Goal: Use online tool/utility: Utilize a website feature to perform a specific function

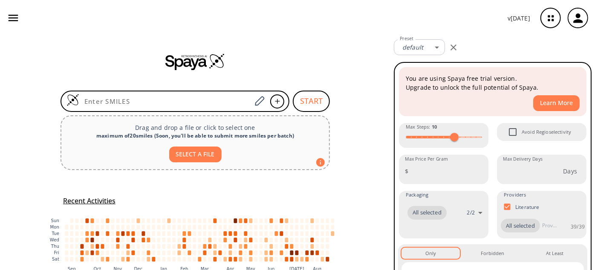
type input "O=C1C(N(C)N=C2C(NC=O)=O)=C2CCN1C"
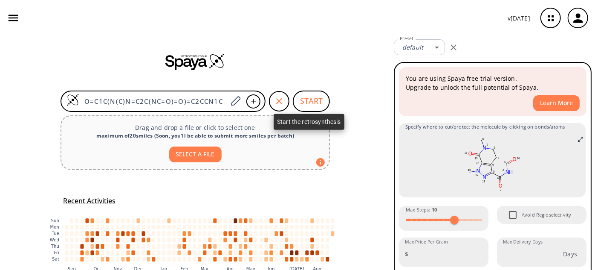
click at [306, 102] on button "START" at bounding box center [311, 100] width 37 height 21
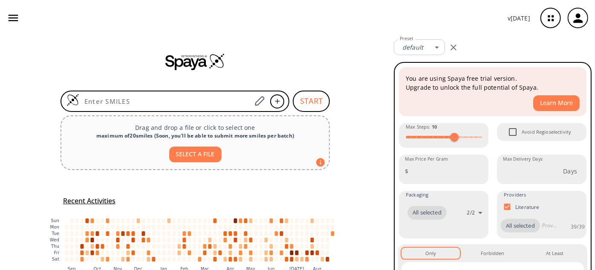
click at [107, 103] on input at bounding box center [165, 101] width 172 height 9
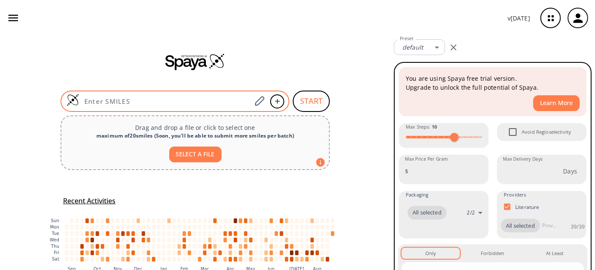
type input "O=C(O)CCC(OCCN)=O"
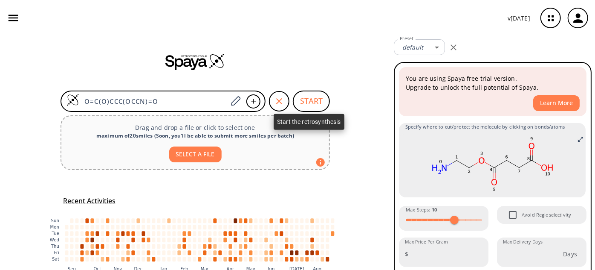
click at [296, 99] on button "START" at bounding box center [311, 100] width 37 height 21
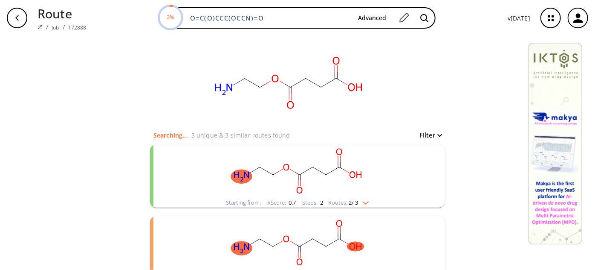
click at [306, 173] on rect "clusters" at bounding box center [298, 170] width 222 height 53
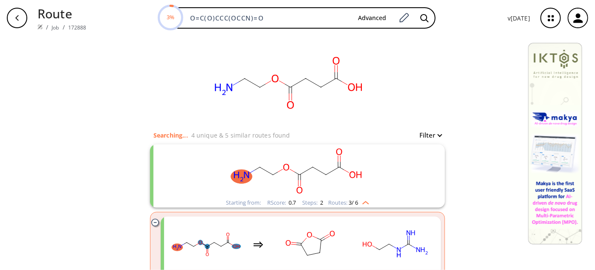
scroll to position [38, 0]
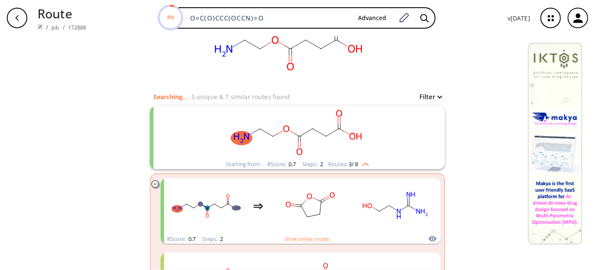
click at [326, 134] on ellipse "clusters" at bounding box center [326, 135] width 9 height 9
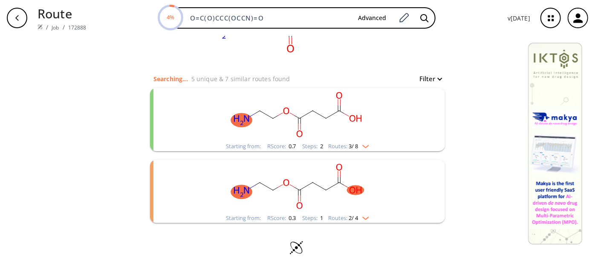
scroll to position [0, 0]
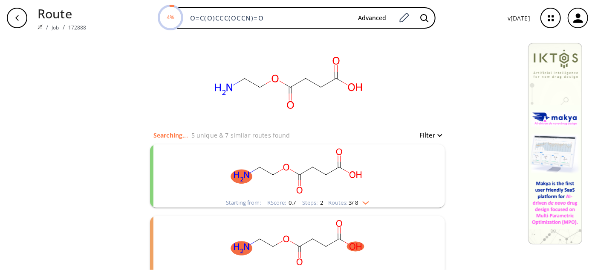
click at [318, 168] on rect "clusters" at bounding box center [298, 170] width 222 height 53
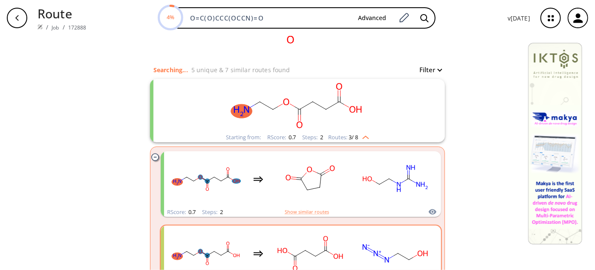
scroll to position [116, 0]
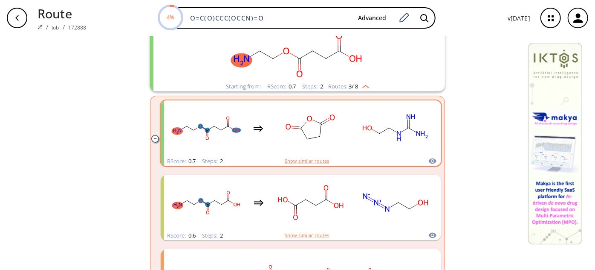
click at [309, 113] on rect "clusters" at bounding box center [310, 127] width 77 height 53
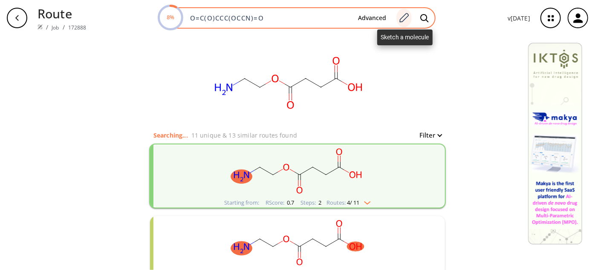
click at [409, 20] on icon at bounding box center [404, 17] width 12 height 11
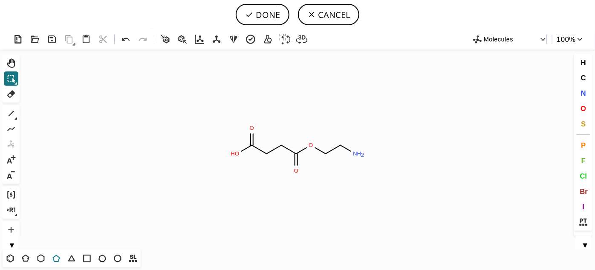
click at [54, 259] on icon at bounding box center [55, 258] width 7 height 7
click at [12, 257] on icon at bounding box center [10, 257] width 11 height 11
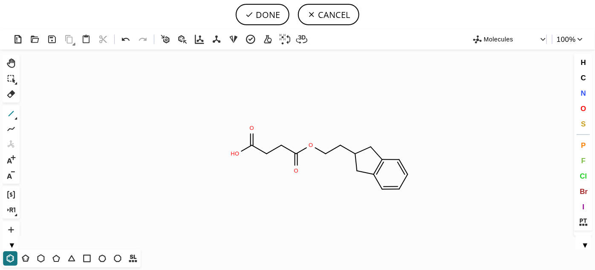
click at [10, 111] on icon at bounding box center [11, 113] width 11 height 11
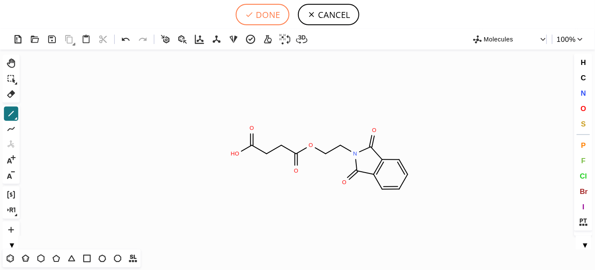
click at [262, 18] on button "DONE" at bounding box center [263, 14] width 54 height 21
type input "O=C(CCC(=O)OCCN1C(=O)C2C=CC=CC=2C1=O)O"
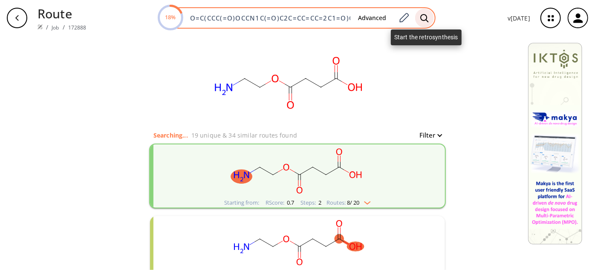
click at [420, 20] on div at bounding box center [424, 18] width 19 height 19
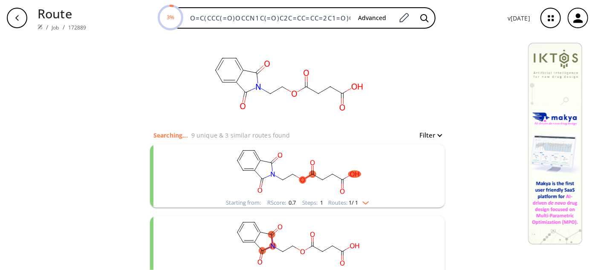
click at [279, 171] on rect "clusters" at bounding box center [298, 170] width 222 height 53
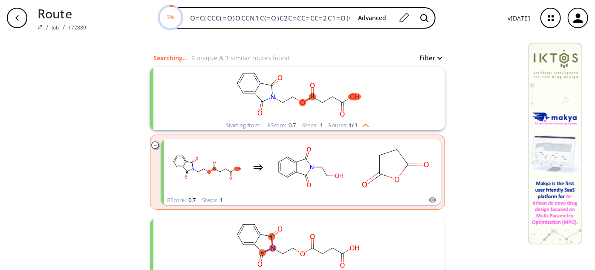
scroll to position [77, 0]
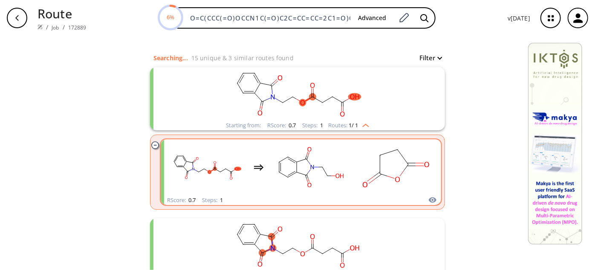
click at [325, 174] on ellipse "clusters" at bounding box center [328, 176] width 6 height 6
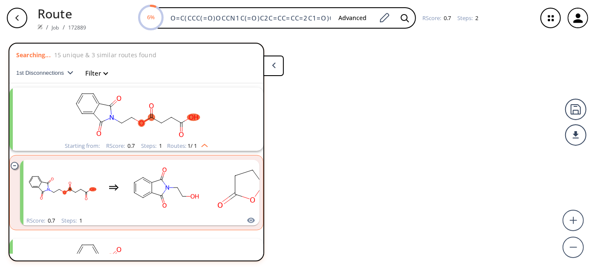
scroll to position [19, 0]
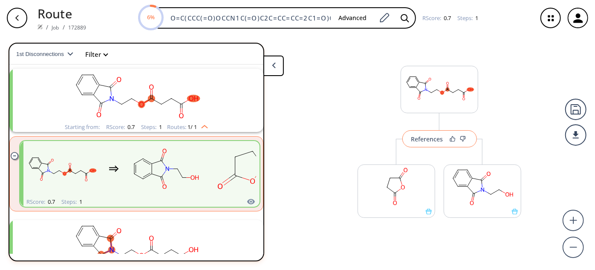
click at [421, 132] on button "References" at bounding box center [440, 138] width 75 height 17
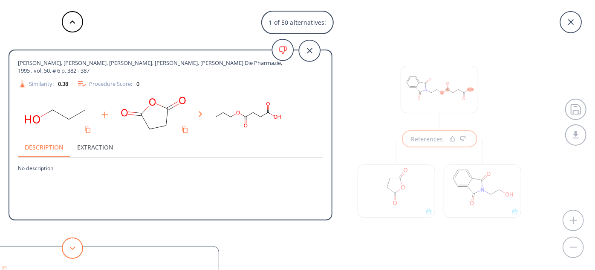
click at [78, 249] on button at bounding box center [72, 247] width 21 height 21
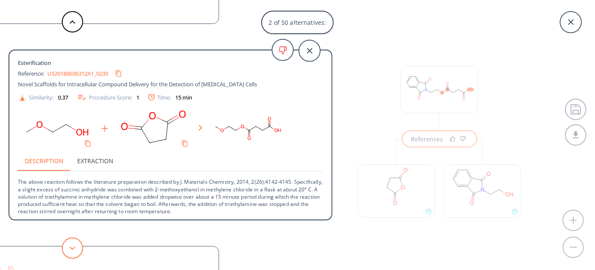
click at [72, 245] on button at bounding box center [72, 247] width 21 height 21
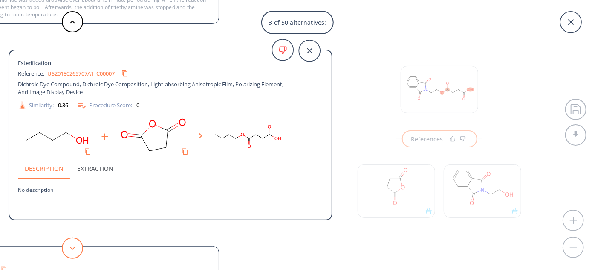
click at [72, 245] on button at bounding box center [72, 247] width 21 height 21
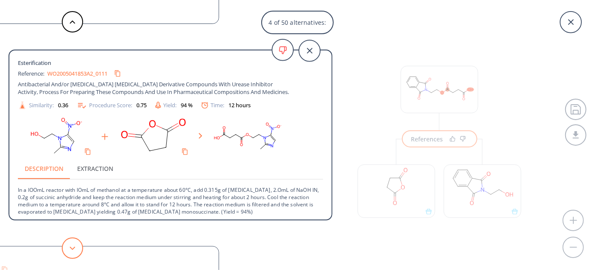
click at [72, 245] on button at bounding box center [72, 247] width 21 height 21
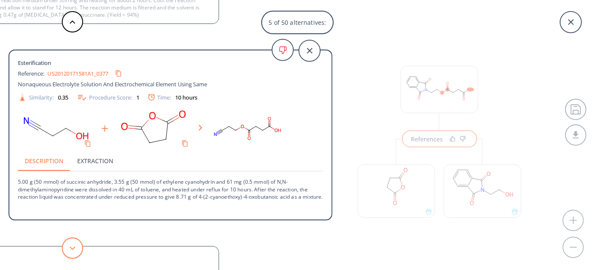
click at [72, 245] on button at bounding box center [72, 247] width 21 height 21
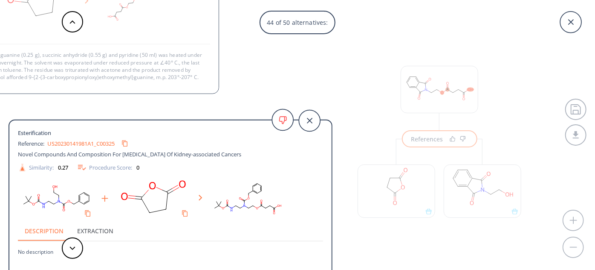
scroll to position [1, 0]
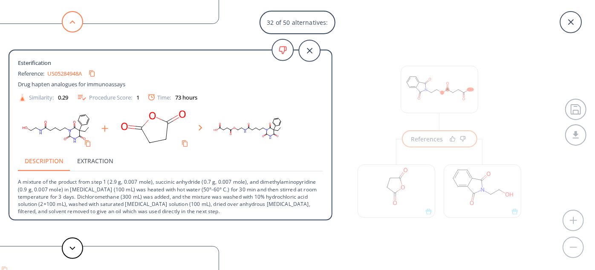
click at [76, 24] on button at bounding box center [72, 21] width 21 height 21
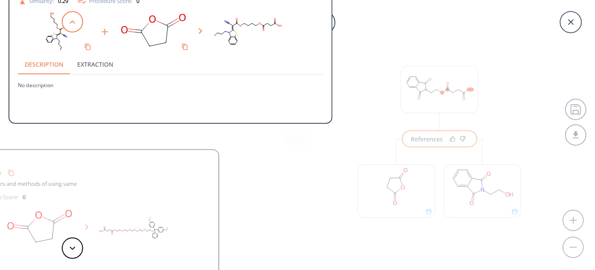
click at [76, 24] on button at bounding box center [72, 21] width 21 height 21
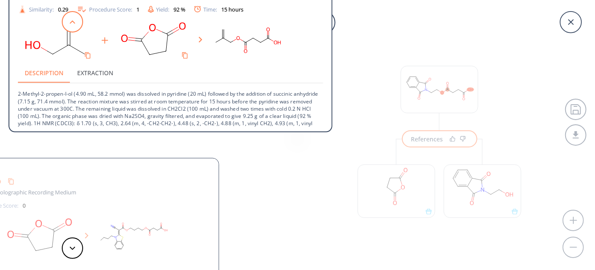
click at [76, 24] on button at bounding box center [72, 21] width 21 height 21
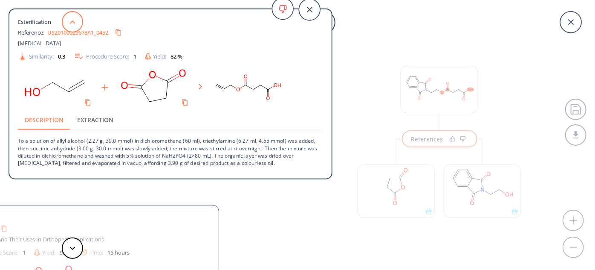
click at [76, 24] on button at bounding box center [72, 21] width 21 height 21
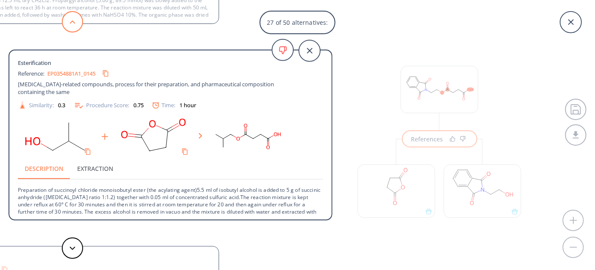
click at [76, 24] on button at bounding box center [72, 21] width 21 height 21
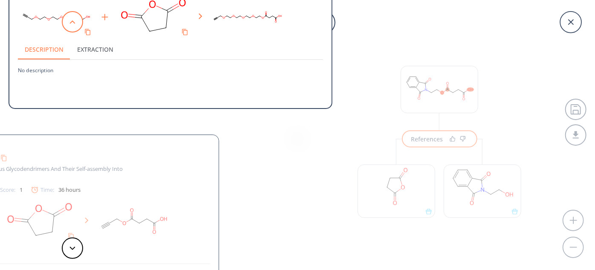
click at [76, 24] on button at bounding box center [72, 21] width 21 height 21
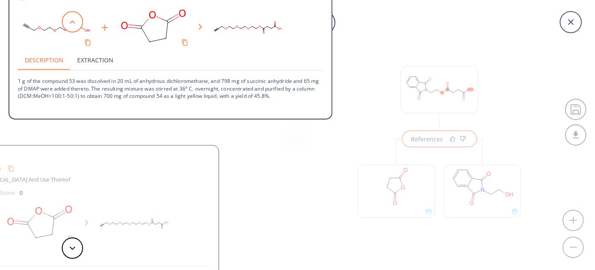
click at [76, 24] on button at bounding box center [72, 21] width 21 height 21
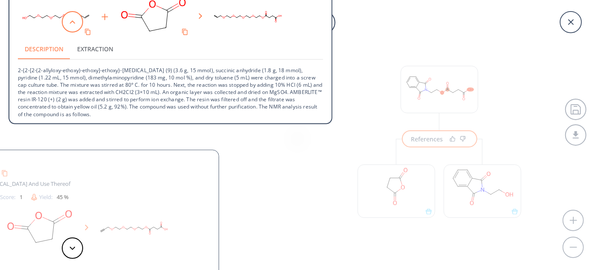
click at [76, 24] on button at bounding box center [72, 21] width 21 height 21
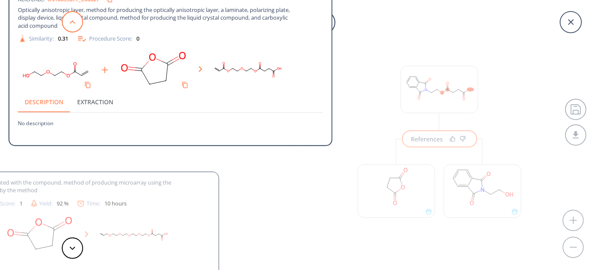
click at [76, 24] on button at bounding box center [72, 21] width 21 height 21
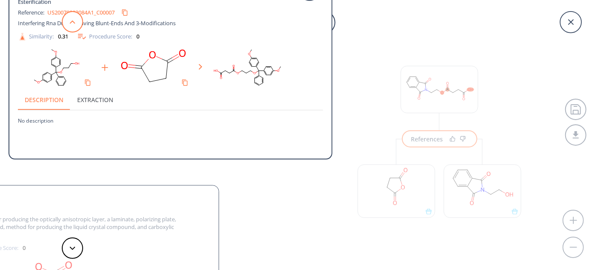
click at [76, 24] on button at bounding box center [72, 21] width 21 height 21
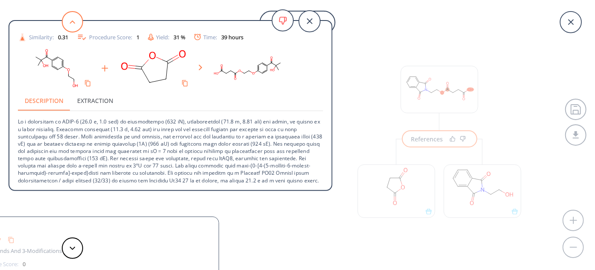
click at [76, 24] on button at bounding box center [72, 21] width 21 height 21
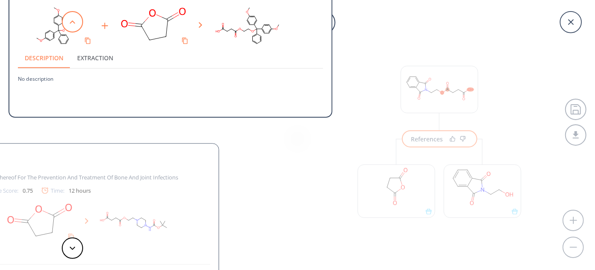
click at [76, 24] on button at bounding box center [72, 21] width 21 height 21
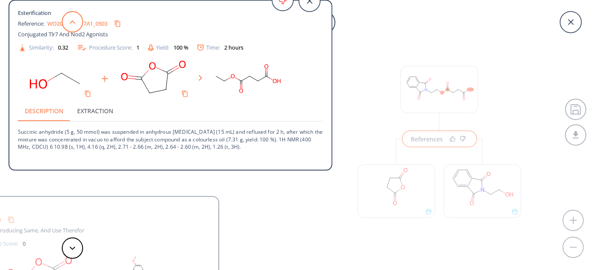
click at [76, 24] on button at bounding box center [72, 21] width 21 height 21
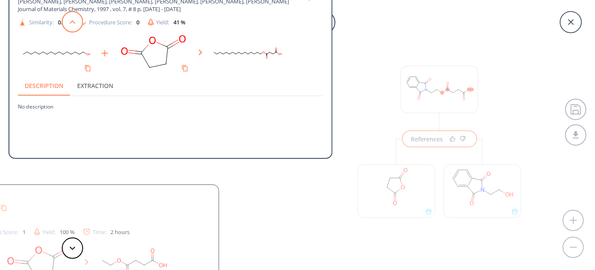
click at [76, 24] on button at bounding box center [72, 21] width 21 height 21
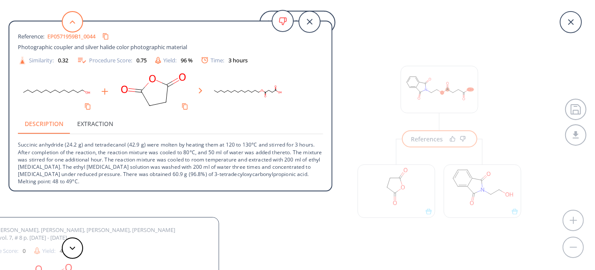
click at [76, 24] on button at bounding box center [72, 21] width 21 height 21
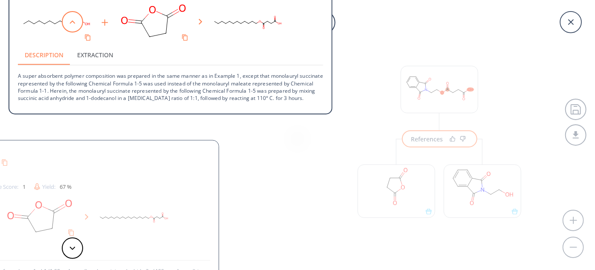
click at [76, 24] on button at bounding box center [72, 21] width 21 height 21
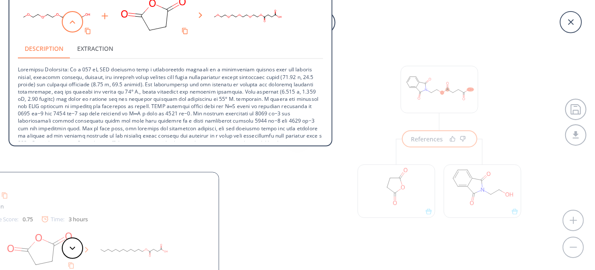
click at [76, 24] on button at bounding box center [72, 21] width 21 height 21
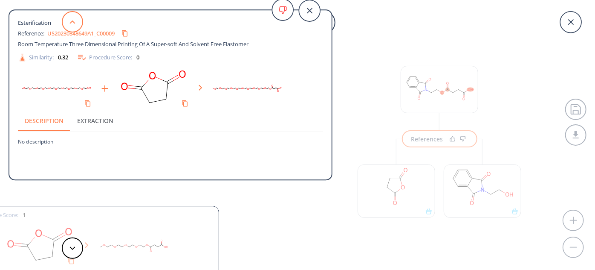
click at [76, 24] on button at bounding box center [72, 21] width 21 height 21
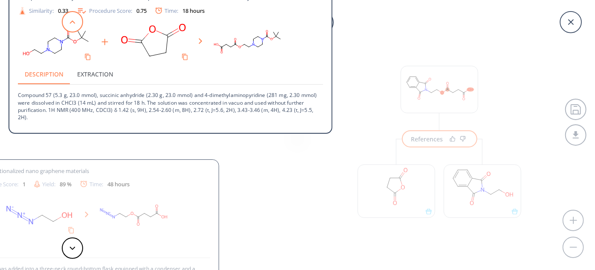
click at [76, 24] on button at bounding box center [72, 21] width 21 height 21
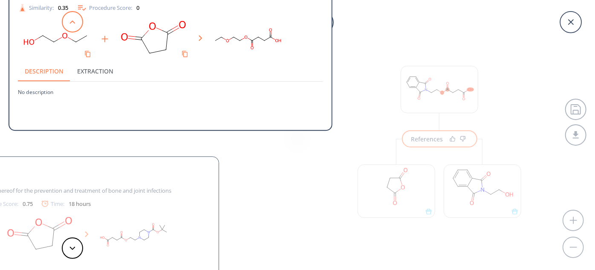
click at [76, 24] on button at bounding box center [72, 21] width 21 height 21
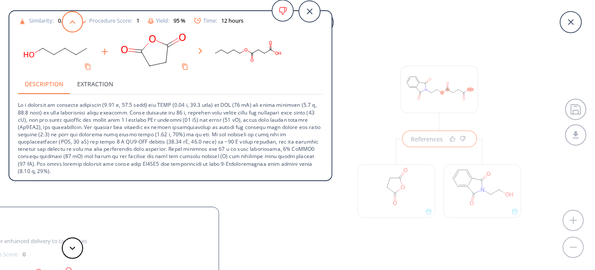
click at [76, 24] on button at bounding box center [72, 21] width 21 height 21
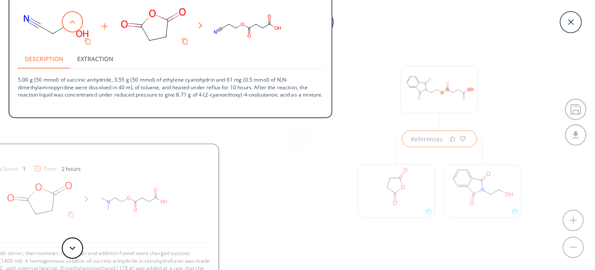
click at [76, 24] on button at bounding box center [72, 21] width 21 height 21
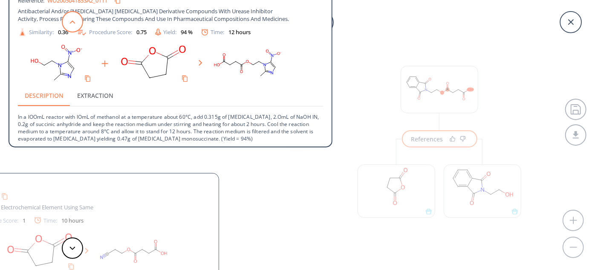
click at [76, 24] on button at bounding box center [72, 21] width 21 height 21
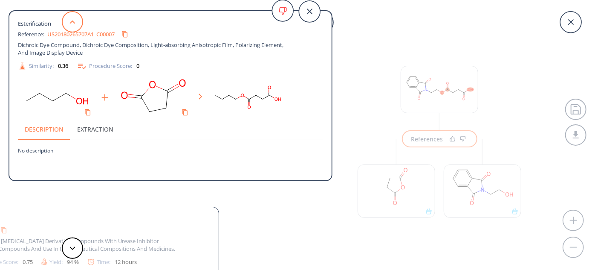
click at [76, 24] on button at bounding box center [72, 21] width 21 height 21
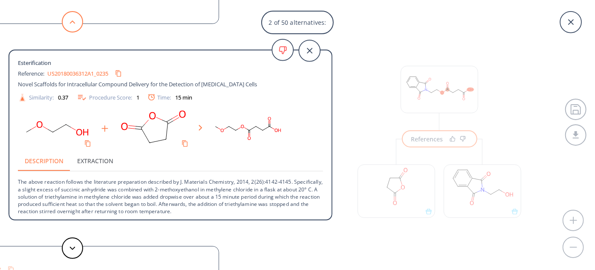
click at [76, 23] on button at bounding box center [72, 21] width 21 height 21
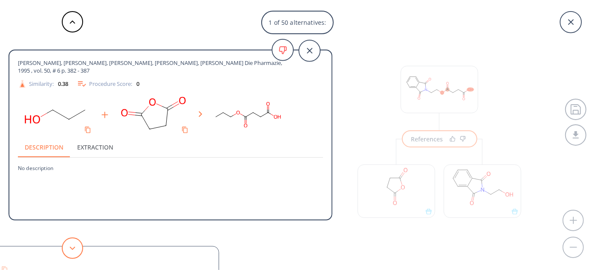
click at [81, 244] on button at bounding box center [72, 247] width 21 height 21
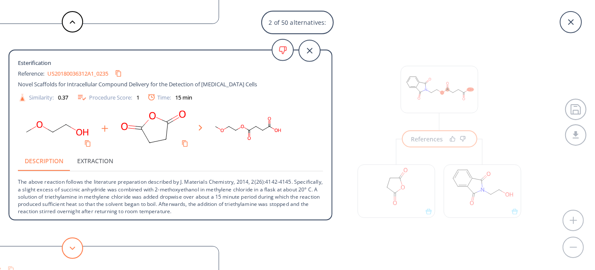
click at [78, 244] on button at bounding box center [72, 247] width 21 height 21
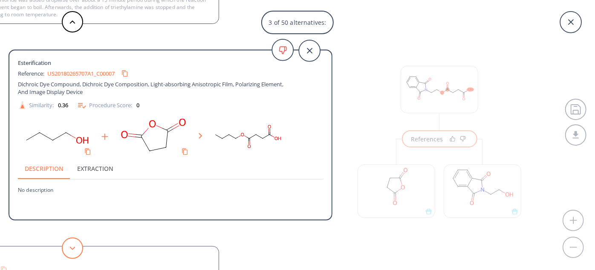
click at [78, 242] on button at bounding box center [72, 247] width 21 height 21
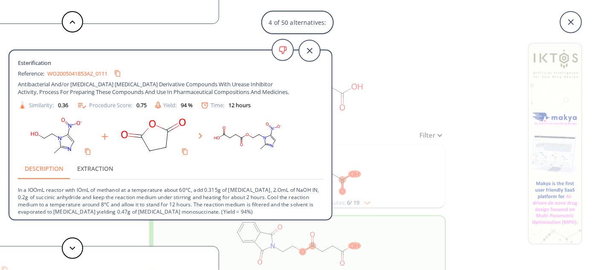
click at [365, 61] on div "4 of 50 alternatives: [PERSON_NAME], [PERSON_NAME], [PERSON_NAME], [PERSON_NAME…" at bounding box center [297, 135] width 595 height 270
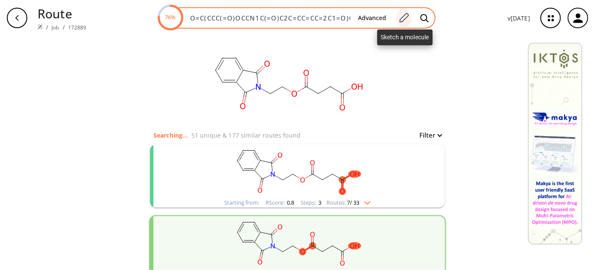
click at [401, 17] on icon at bounding box center [404, 17] width 12 height 11
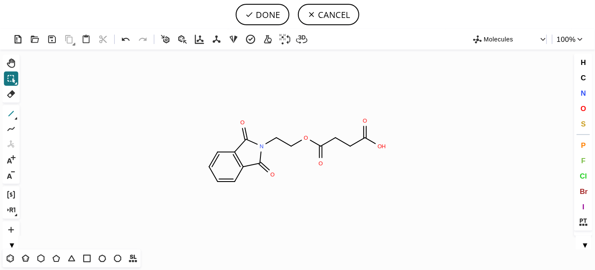
click at [10, 111] on icon at bounding box center [11, 113] width 11 height 11
drag, startPoint x: 381, startPoint y: 161, endPoint x: 399, endPoint y: 186, distance: 30.2
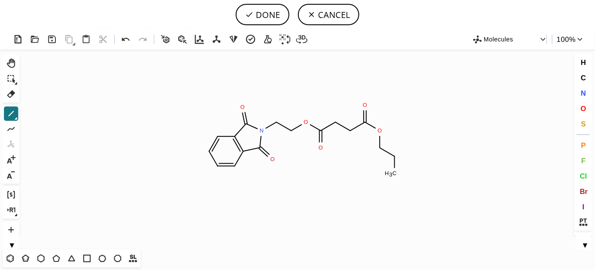
scroll to position [38, 0]
click at [59, 257] on icon at bounding box center [56, 257] width 11 height 11
click at [12, 256] on icon at bounding box center [10, 257] width 11 height 11
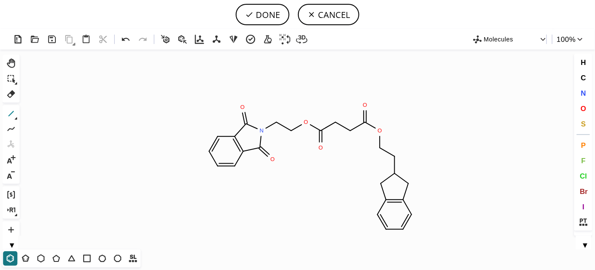
click at [12, 113] on icon at bounding box center [12, 114] width 6 height 6
click at [415, 181] on icon at bounding box center [415, 181] width 12 height 4
click at [418, 181] on icon at bounding box center [414, 181] width 17 height 12
click at [10, 112] on icon at bounding box center [11, 113] width 11 height 11
click at [413, 181] on icon at bounding box center [415, 181] width 12 height 4
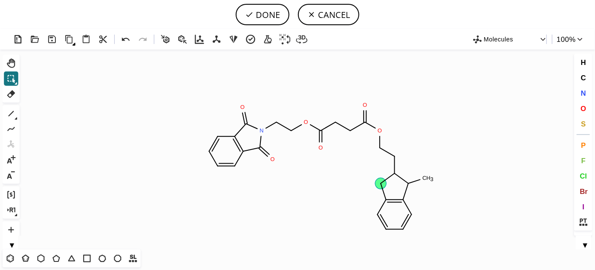
click at [381, 182] on circle at bounding box center [380, 182] width 11 height 11
click at [380, 187] on circle at bounding box center [380, 182] width 11 height 11
click at [9, 113] on icon at bounding box center [11, 113] width 11 height 11
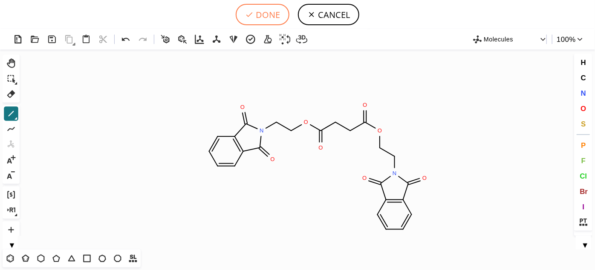
click at [277, 22] on button "DONE" at bounding box center [263, 14] width 54 height 21
type input "O=C(OCCN1C(=O)C2C=CC=CC=2C1=O)CCC(OCCN1C(=O)C2=C(C=CC=C2)C1=O)=O"
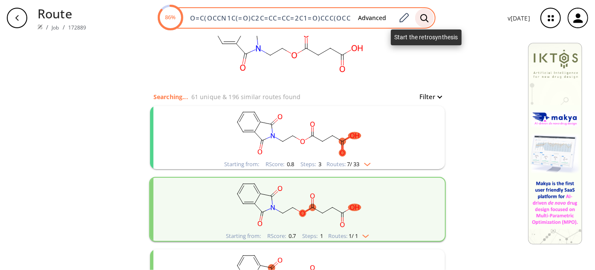
click at [429, 14] on icon at bounding box center [424, 18] width 9 height 9
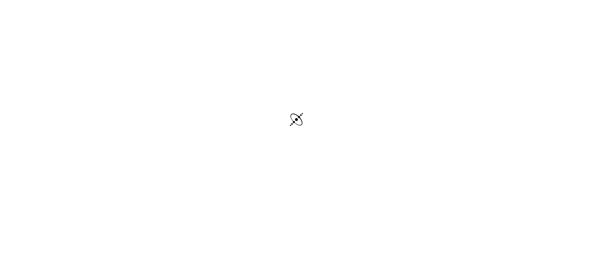
scroll to position [29, 0]
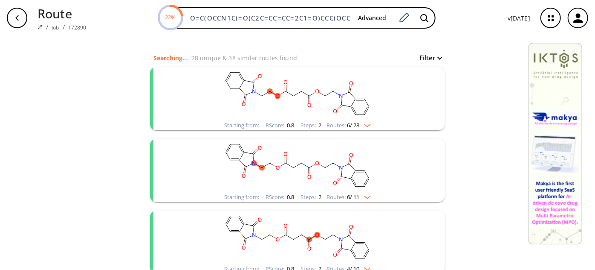
scroll to position [116, 0]
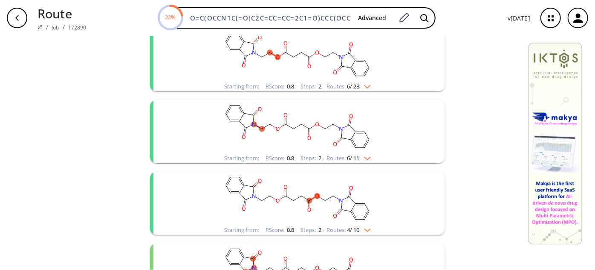
click at [281, 119] on rect "clusters" at bounding box center [298, 126] width 222 height 53
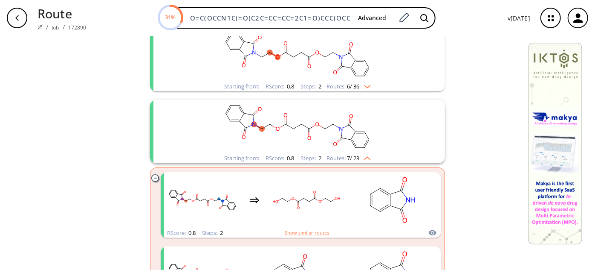
click at [327, 120] on rect "clusters" at bounding box center [298, 126] width 222 height 53
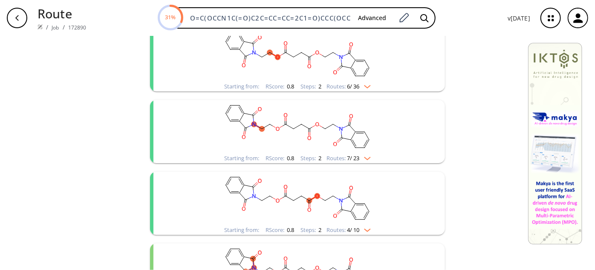
click at [327, 120] on rect "clusters" at bounding box center [298, 126] width 222 height 53
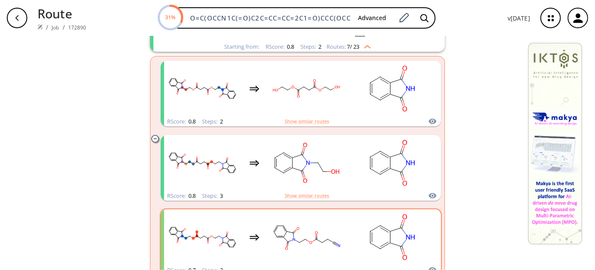
scroll to position [271, 0]
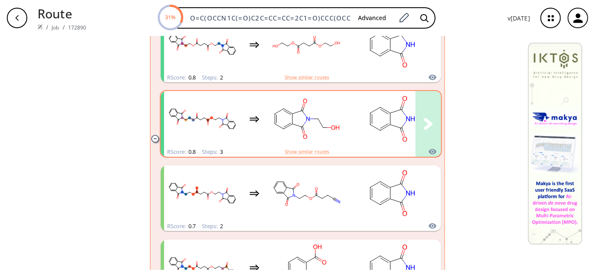
click at [333, 133] on rect "clusters" at bounding box center [306, 118] width 77 height 53
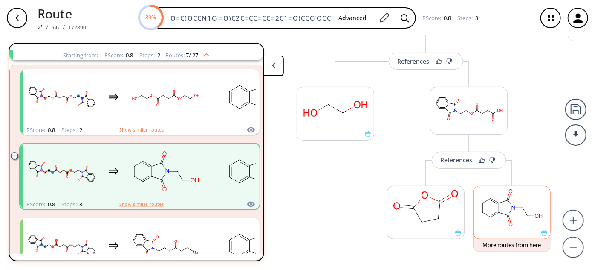
scroll to position [181, 0]
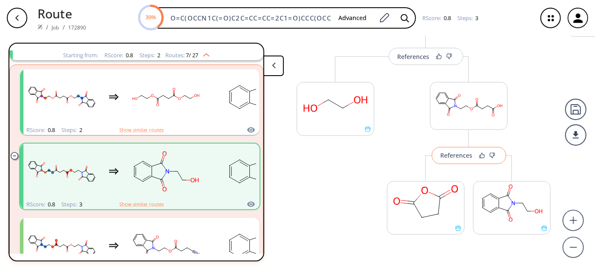
click at [469, 158] on button "References" at bounding box center [469, 155] width 75 height 17
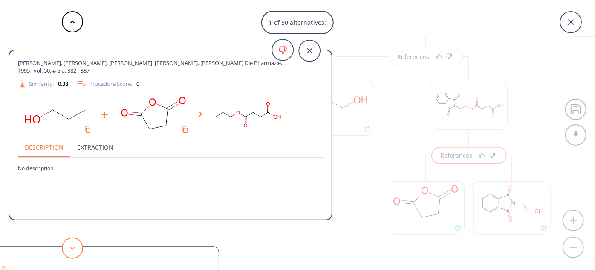
click at [74, 253] on button at bounding box center [72, 247] width 21 height 21
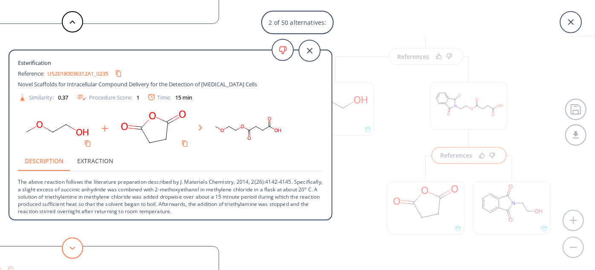
click at [74, 249] on icon at bounding box center [73, 248] width 6 height 4
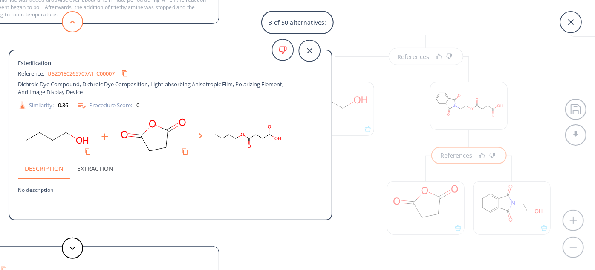
click at [67, 21] on button at bounding box center [72, 21] width 21 height 21
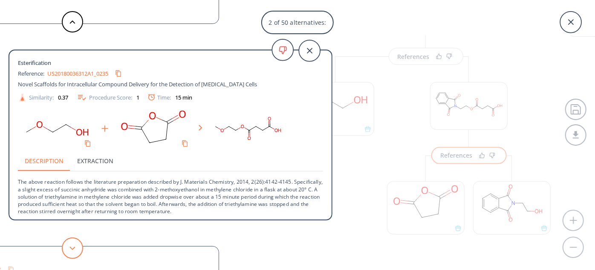
click at [77, 249] on button at bounding box center [72, 247] width 21 height 21
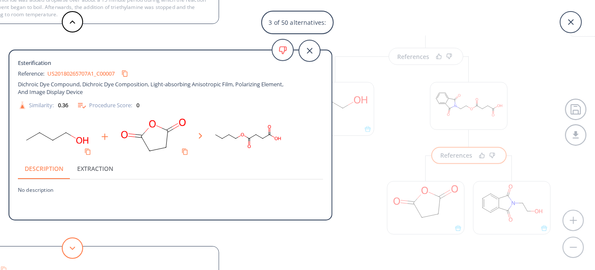
click at [77, 249] on button at bounding box center [72, 247] width 21 height 21
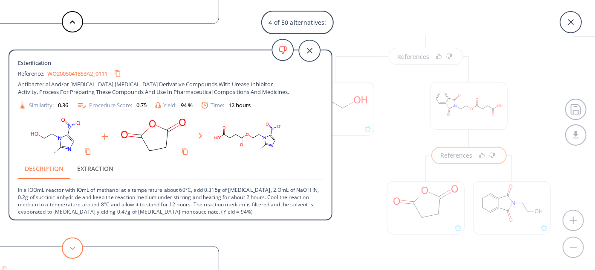
click at [70, 247] on icon at bounding box center [73, 248] width 6 height 4
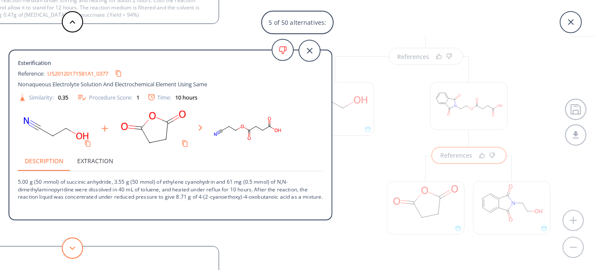
click at [70, 247] on icon at bounding box center [73, 248] width 6 height 4
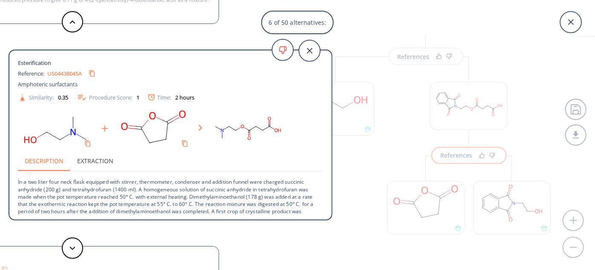
click at [403, 130] on div "6 of 50 alternatives: [PERSON_NAME], [PERSON_NAME], [PERSON_NAME], [PERSON_NAME…" at bounding box center [297, 135] width 595 height 270
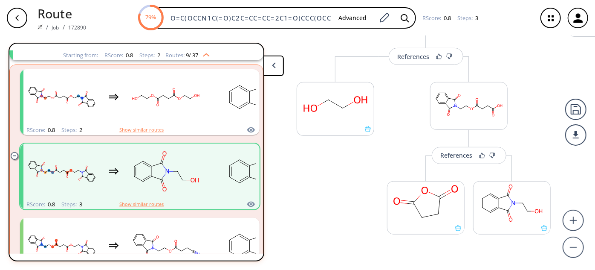
click at [278, 67] on button at bounding box center [274, 65] width 20 height 20
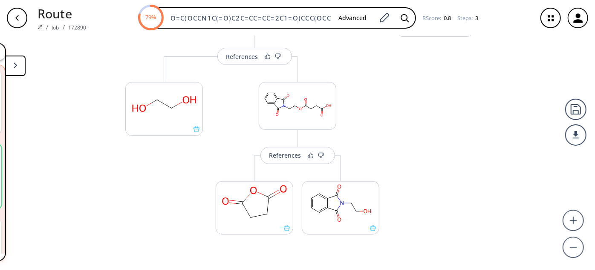
click at [20, 67] on button at bounding box center [15, 65] width 20 height 20
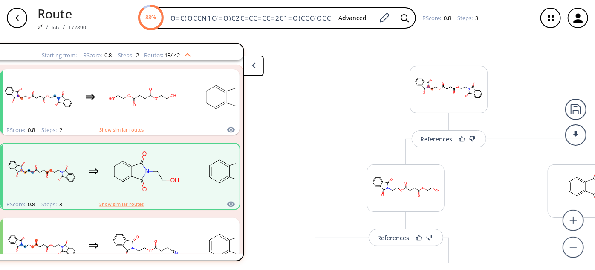
scroll to position [0, 64]
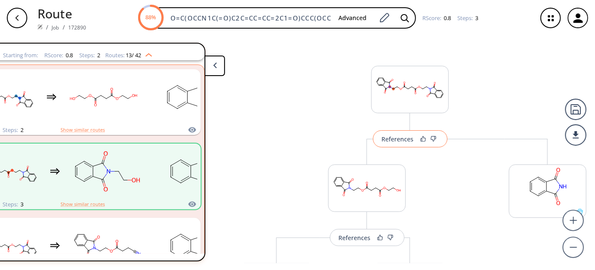
click at [400, 132] on button "References" at bounding box center [410, 138] width 75 height 17
